Goal: Task Accomplishment & Management: Manage account settings

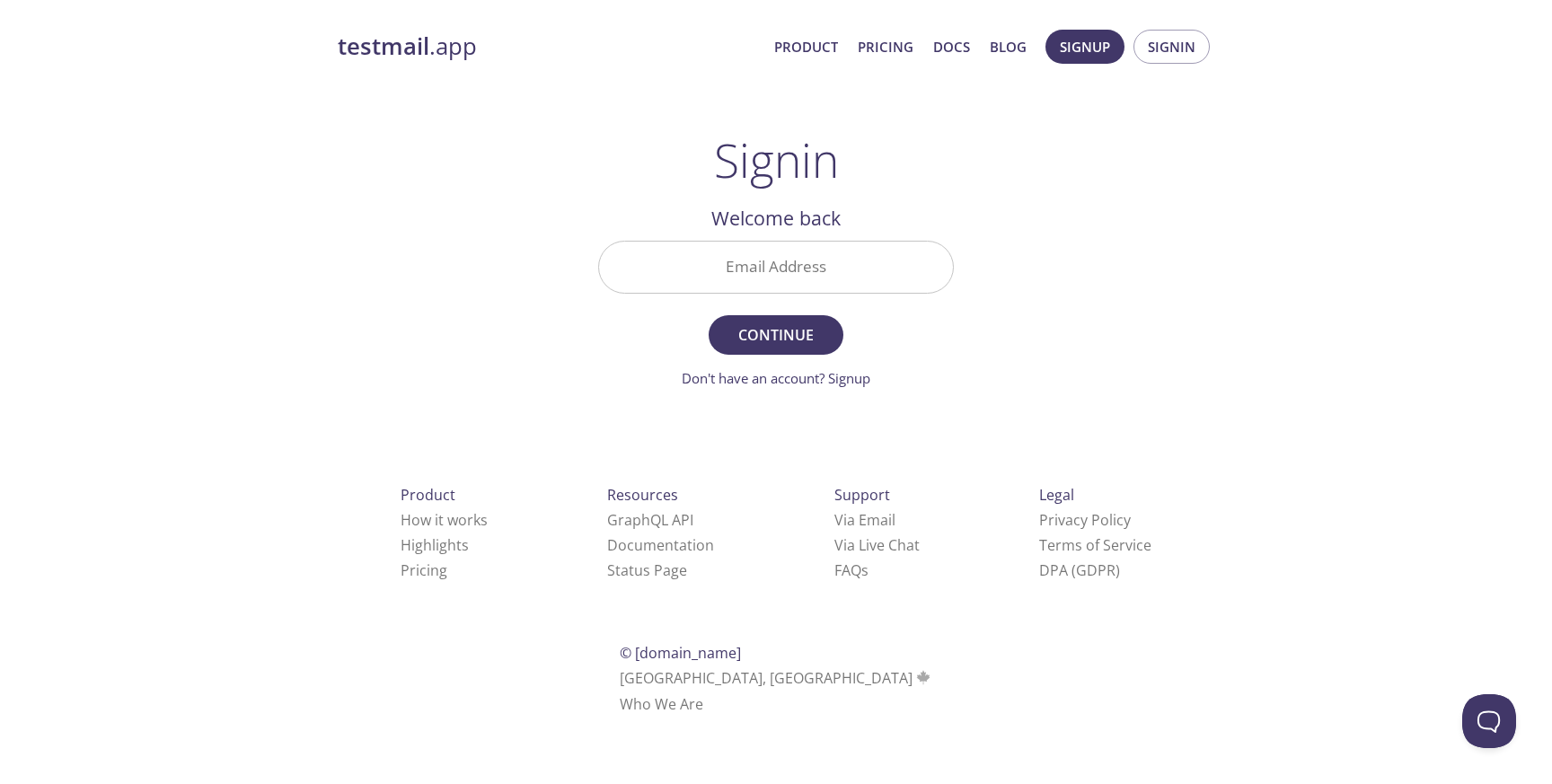
click at [750, 267] on input "Email Address" at bounding box center [776, 267] width 354 height 51
click at [586, 369] on main "Signin Welcome back Email Address Continue Don't have an account? Signup Check …" at bounding box center [776, 260] width 398 height 256
click at [700, 265] on input "Email Address" at bounding box center [776, 267] width 354 height 51
paste input "[EMAIL_ADDRESS][PERSON_NAME][DOMAIN_NAME]"
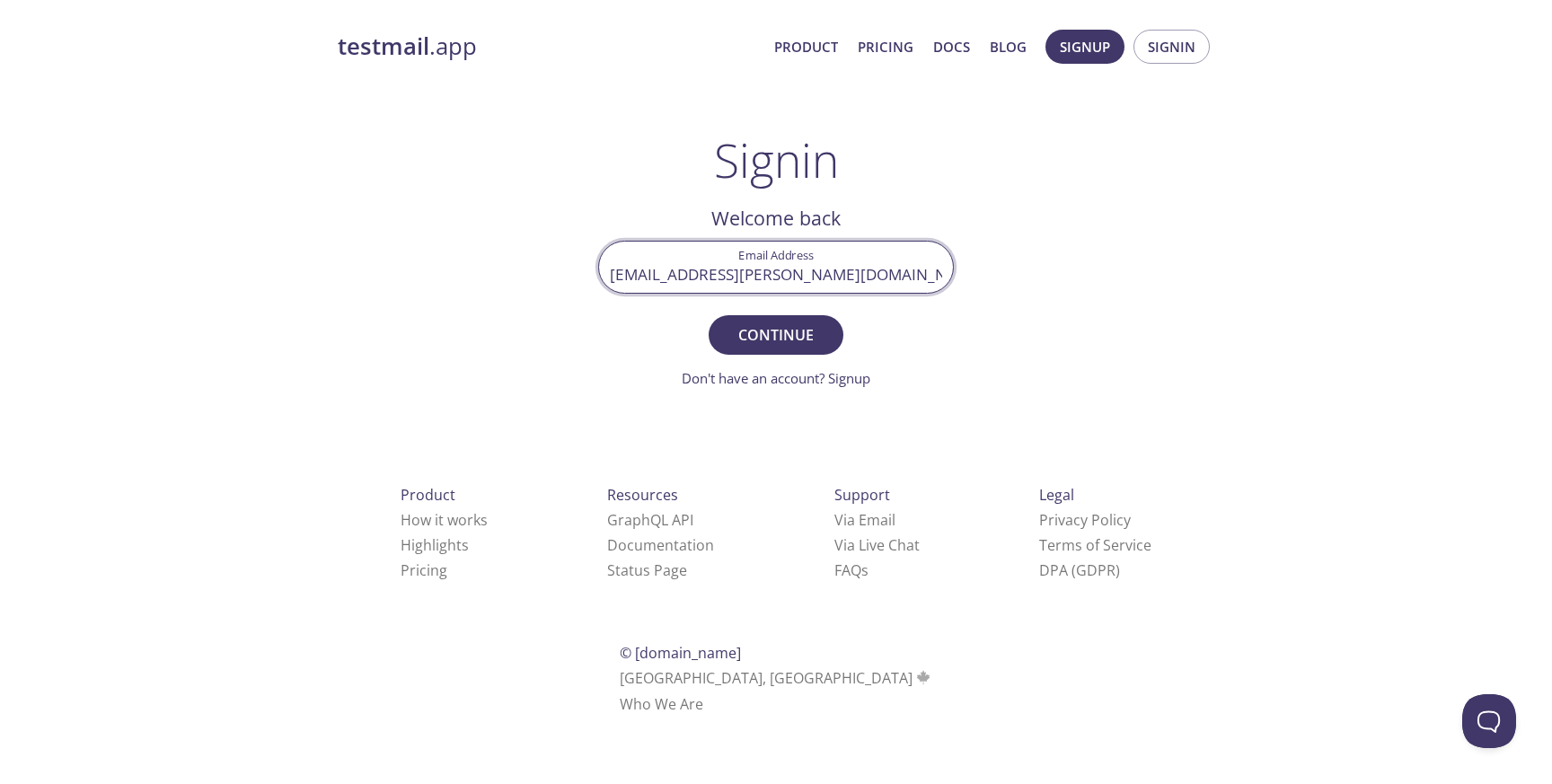
scroll to position [0, 199]
type input "[EMAIL_ADDRESS][PERSON_NAME][DOMAIN_NAME]"
click at [788, 335] on span "Continue" at bounding box center [776, 335] width 95 height 25
